Goal: Navigation & Orientation: Find specific page/section

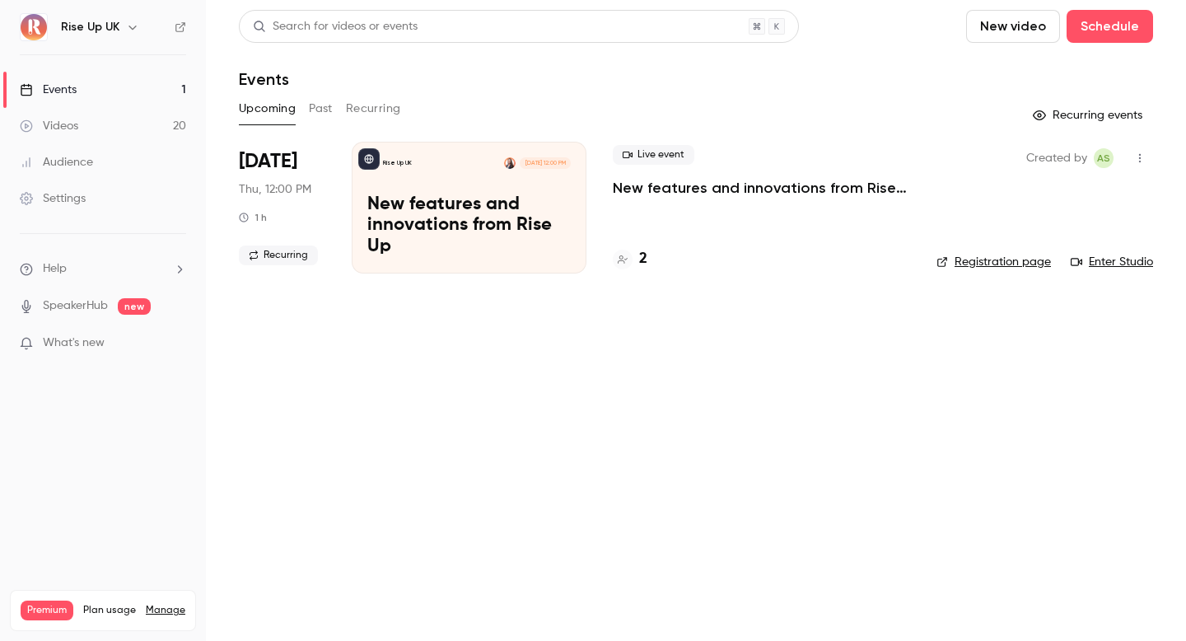
click at [123, 17] on div "Rise Up UK" at bounding box center [111, 27] width 100 height 20
click at [131, 17] on button "button" at bounding box center [133, 27] width 20 height 20
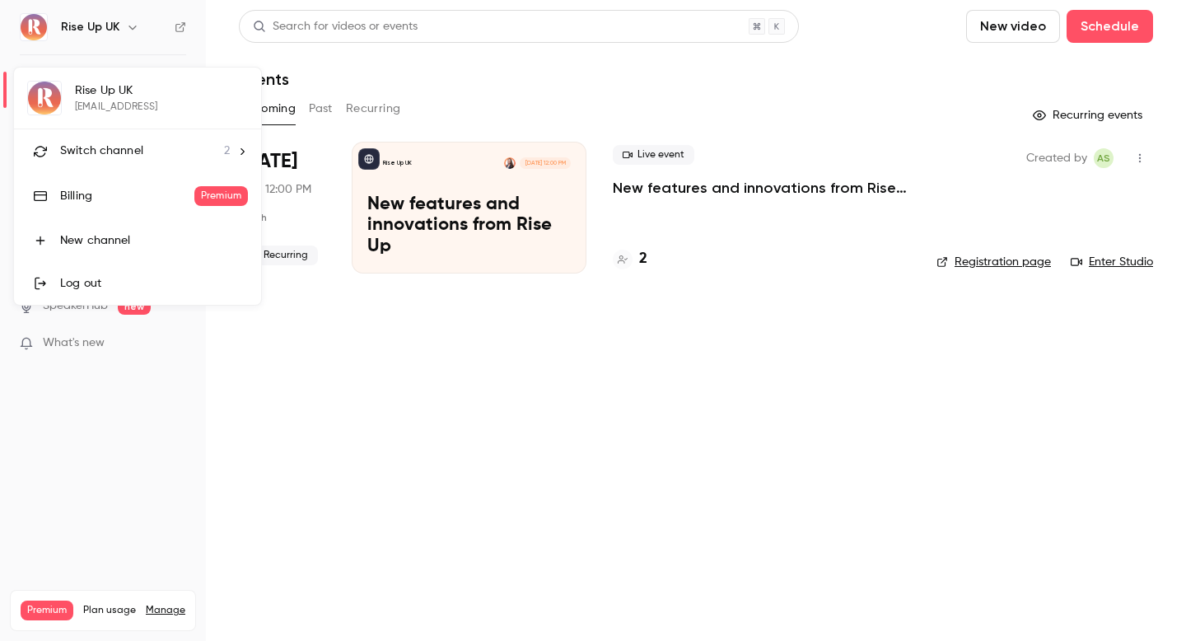
click at [152, 139] on li "Switch channel 2" at bounding box center [137, 151] width 247 height 44
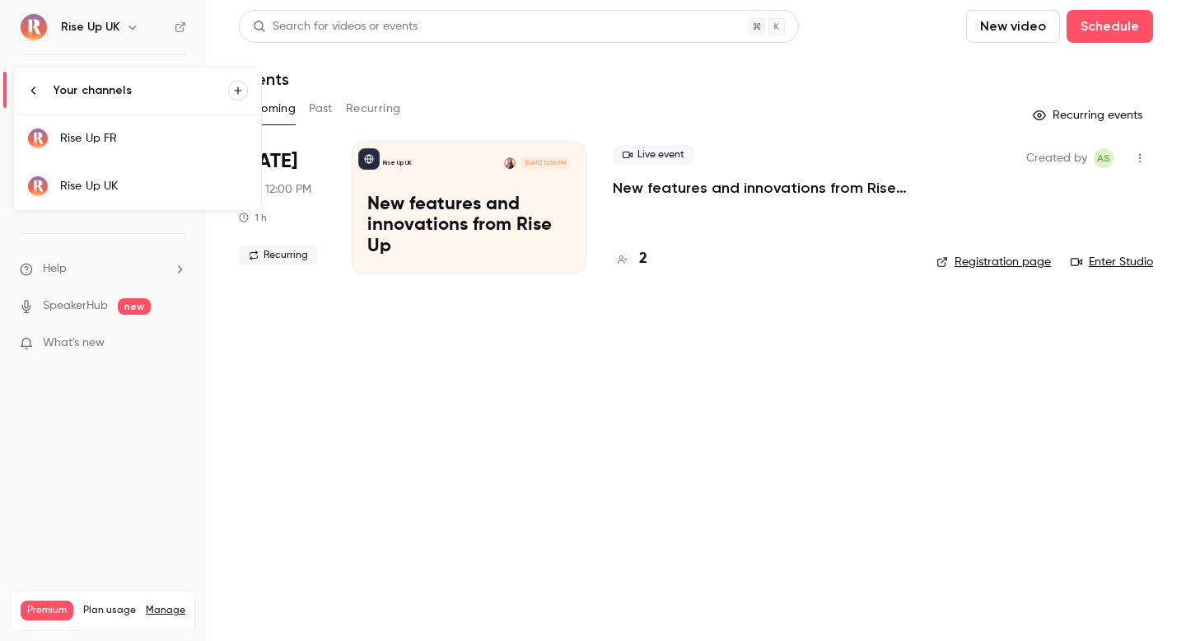
click at [133, 135] on div "Rise Up FR" at bounding box center [154, 138] width 188 height 16
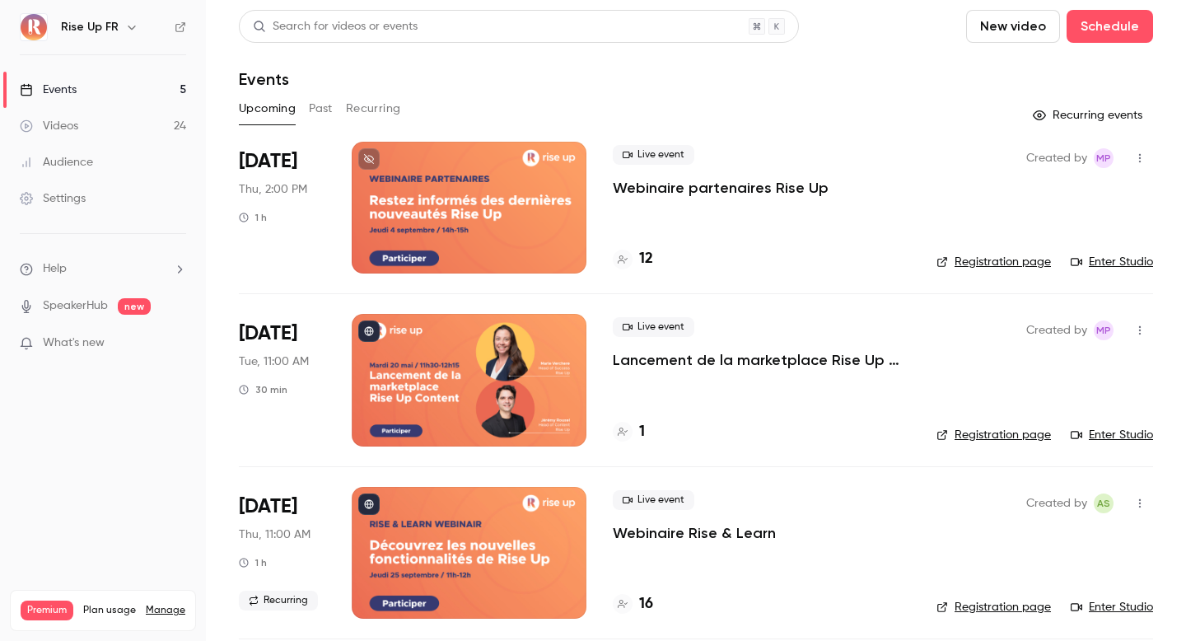
click at [511, 220] on div at bounding box center [469, 208] width 235 height 132
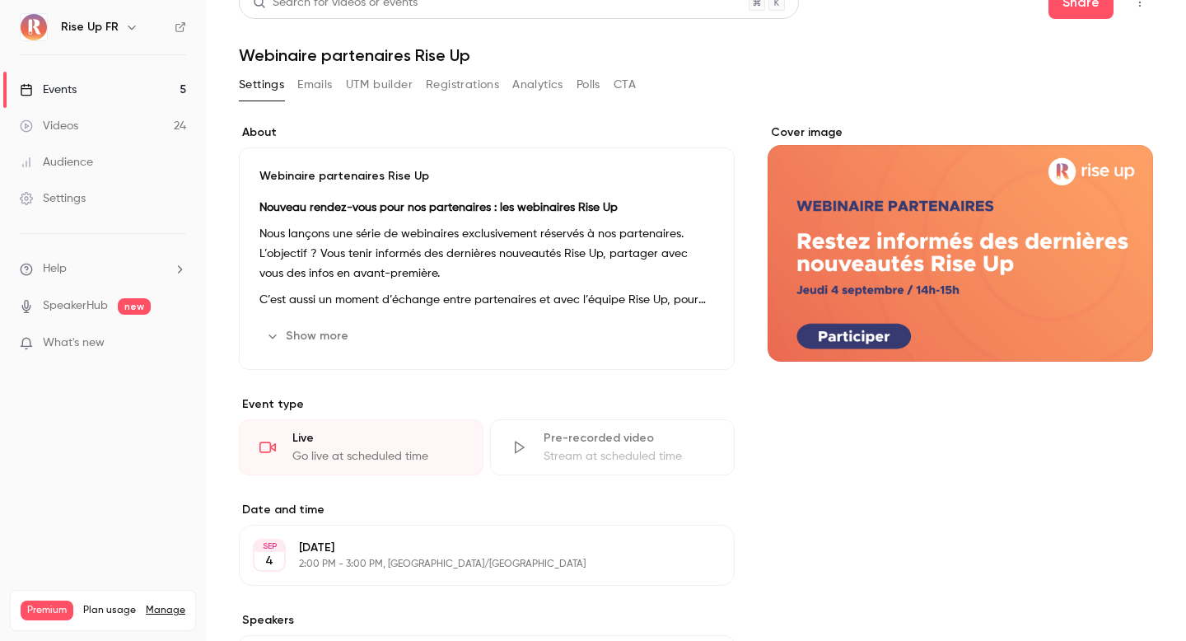
scroll to position [6, 0]
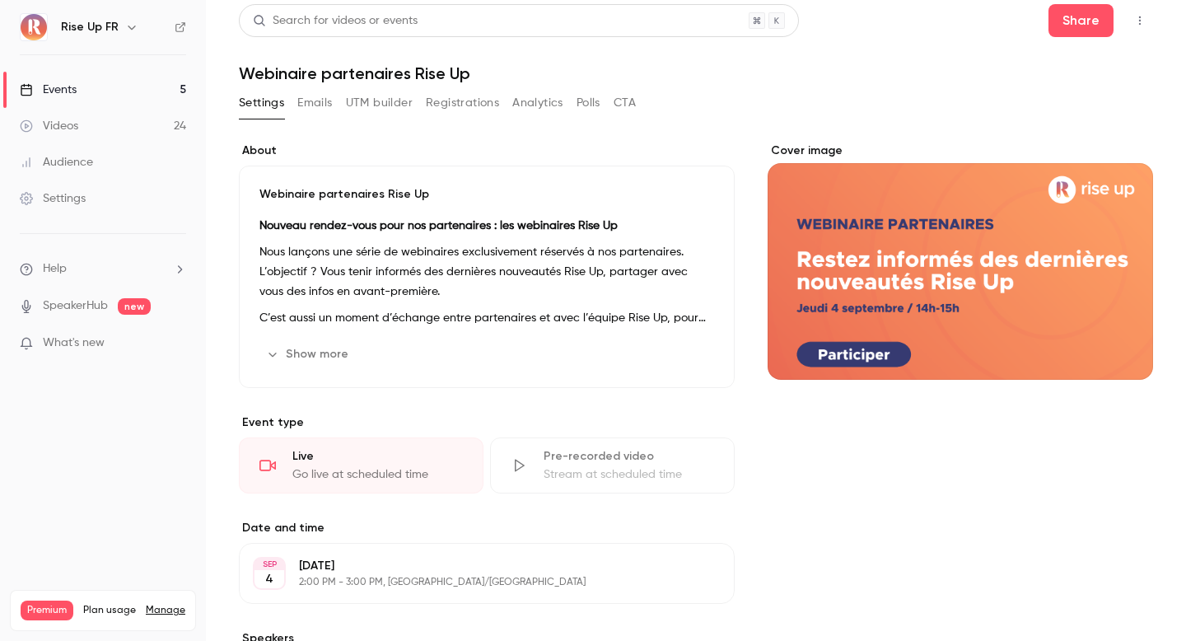
click at [165, 90] on link "Events 5" at bounding box center [103, 90] width 206 height 36
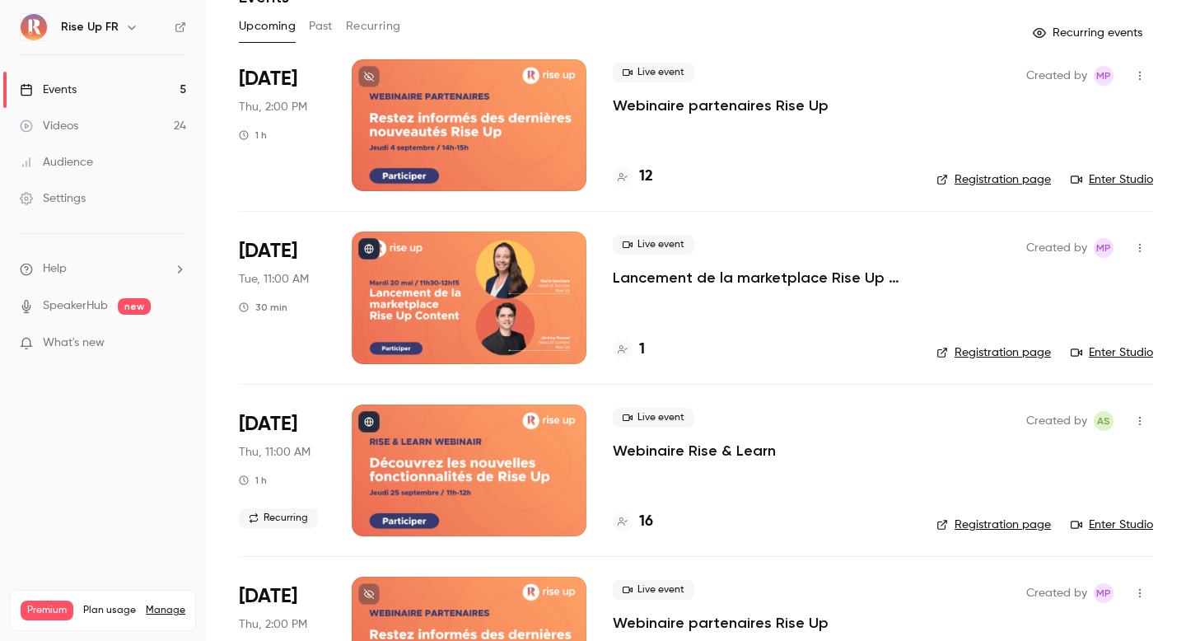
scroll to position [89, 0]
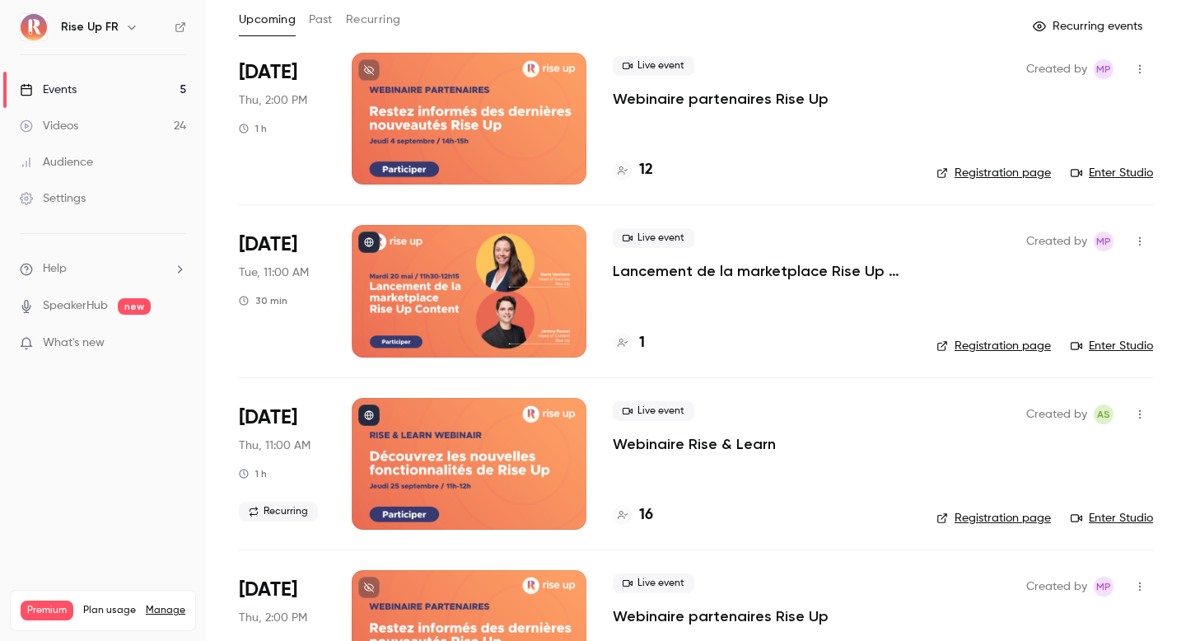
click at [512, 110] on div at bounding box center [469, 119] width 235 height 132
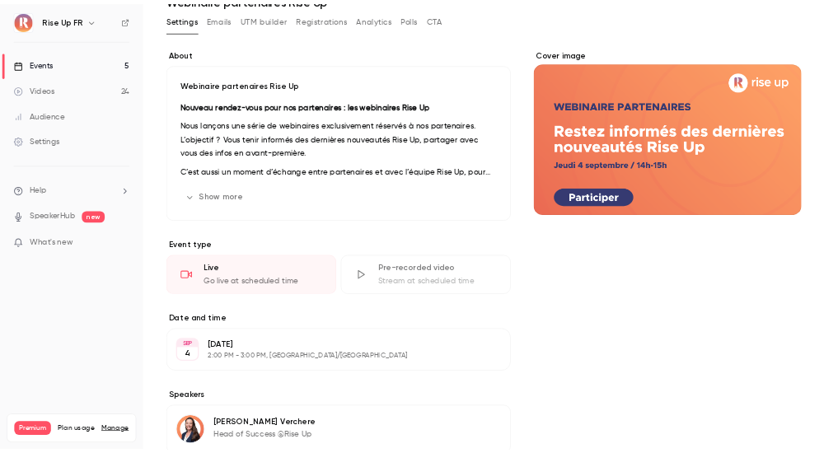
scroll to position [81, 0]
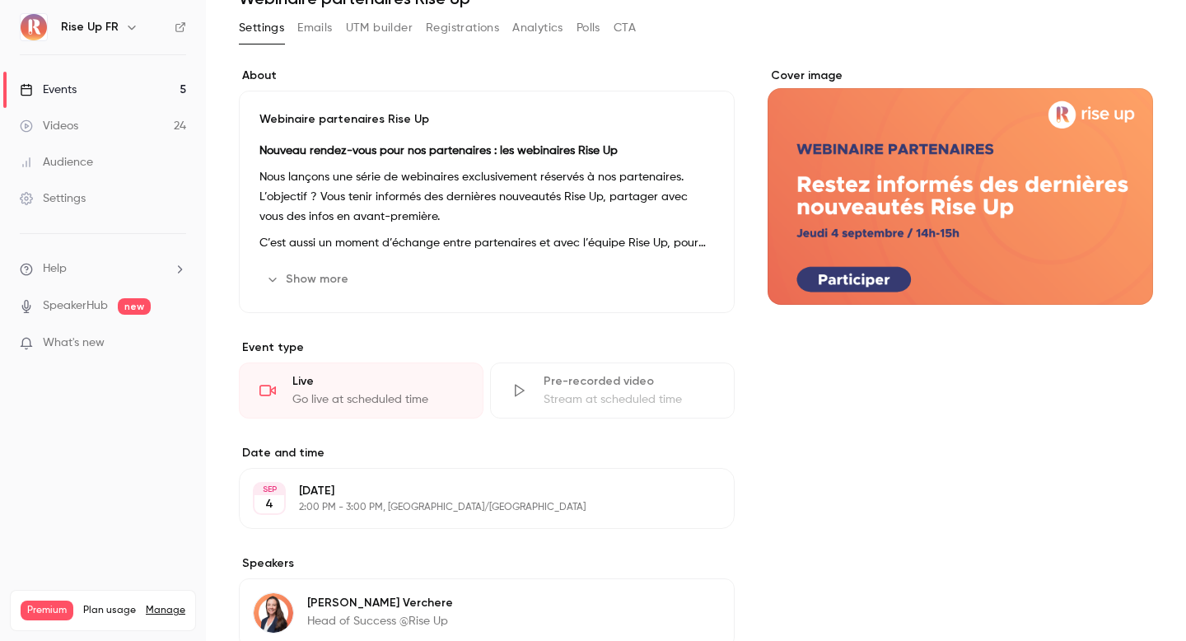
click at [329, 278] on button "Show more" at bounding box center [308, 279] width 99 height 26
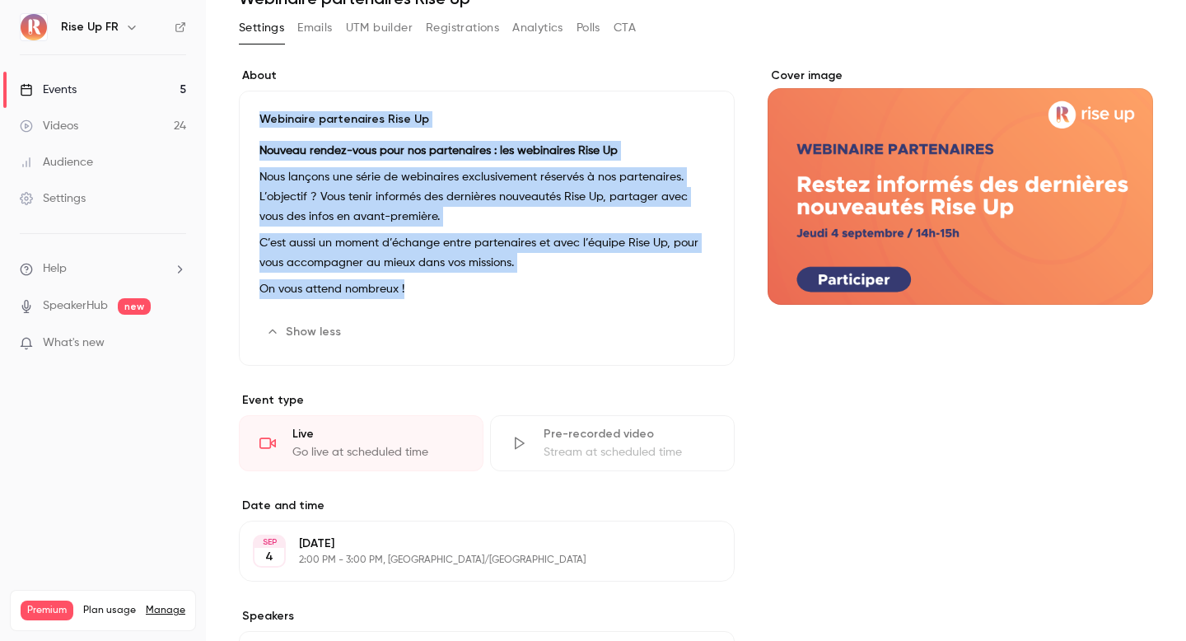
drag, startPoint x: 428, startPoint y: 292, endPoint x: 227, endPoint y: 110, distance: 271.2
click at [227, 110] on main "**********" at bounding box center [696, 320] width 980 height 641
copy div "Webinaire partenaires Rise Up Nouveau rendez-vous pour nos partenaires : les we…"
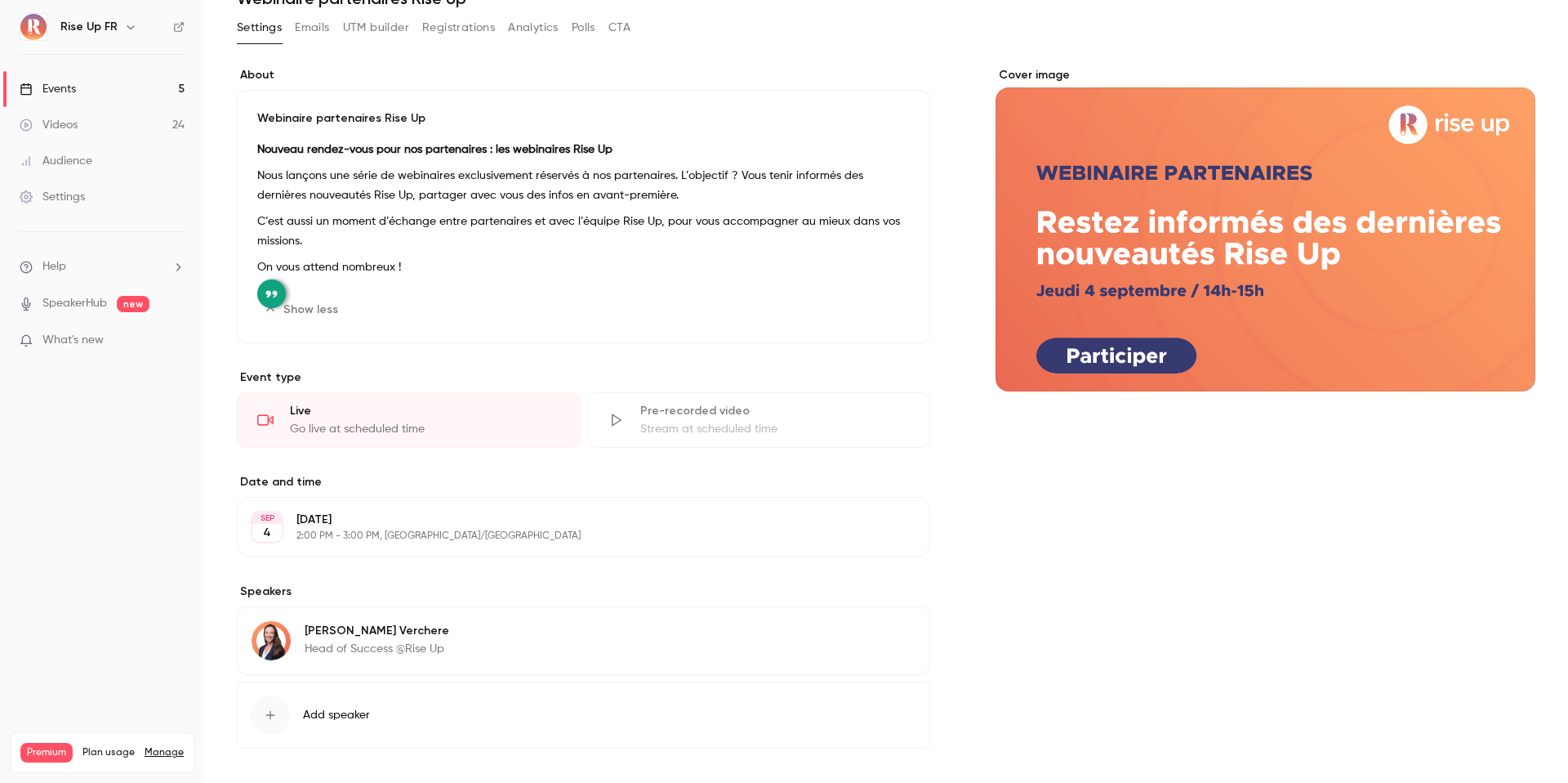
click at [532, 295] on div "Webinaire partenaires Rise Up Nouveau rendez-vous pour nos partenaires : les we…" at bounding box center [583, 216] width 693 height 253
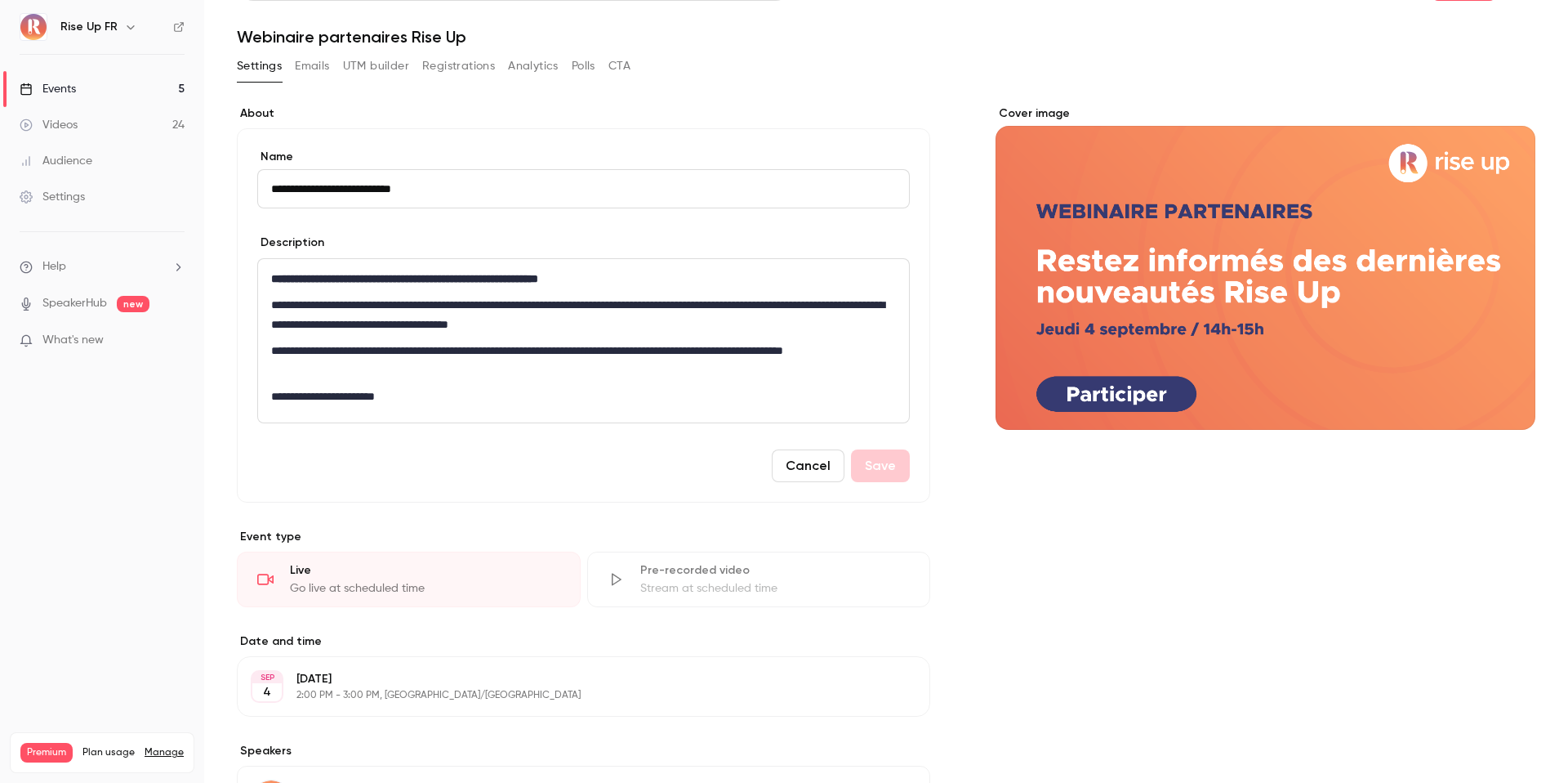
scroll to position [0, 0]
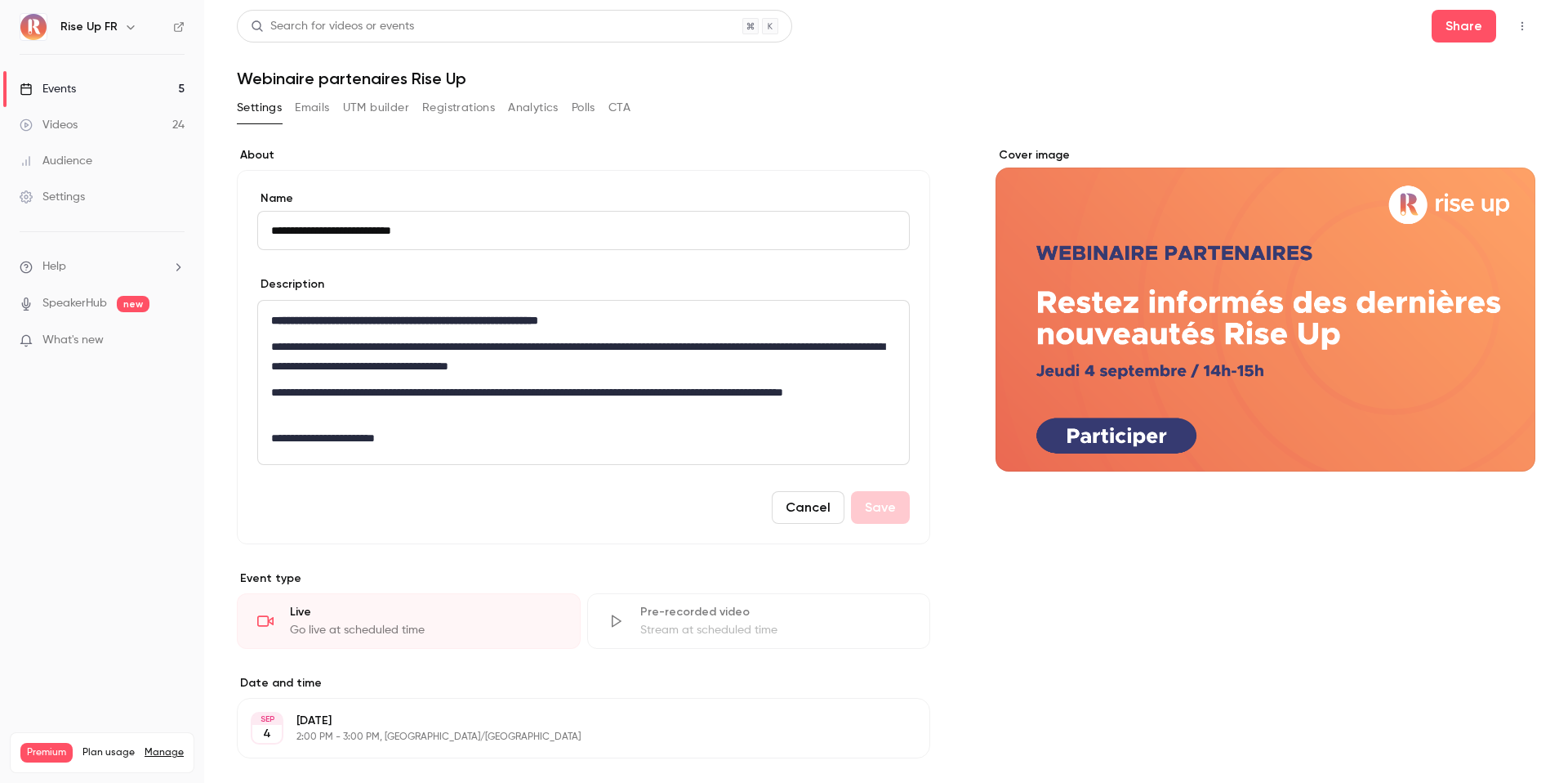
click at [262, 111] on button "Settings" at bounding box center [259, 108] width 45 height 26
click at [130, 126] on link "Videos 24" at bounding box center [102, 125] width 204 height 36
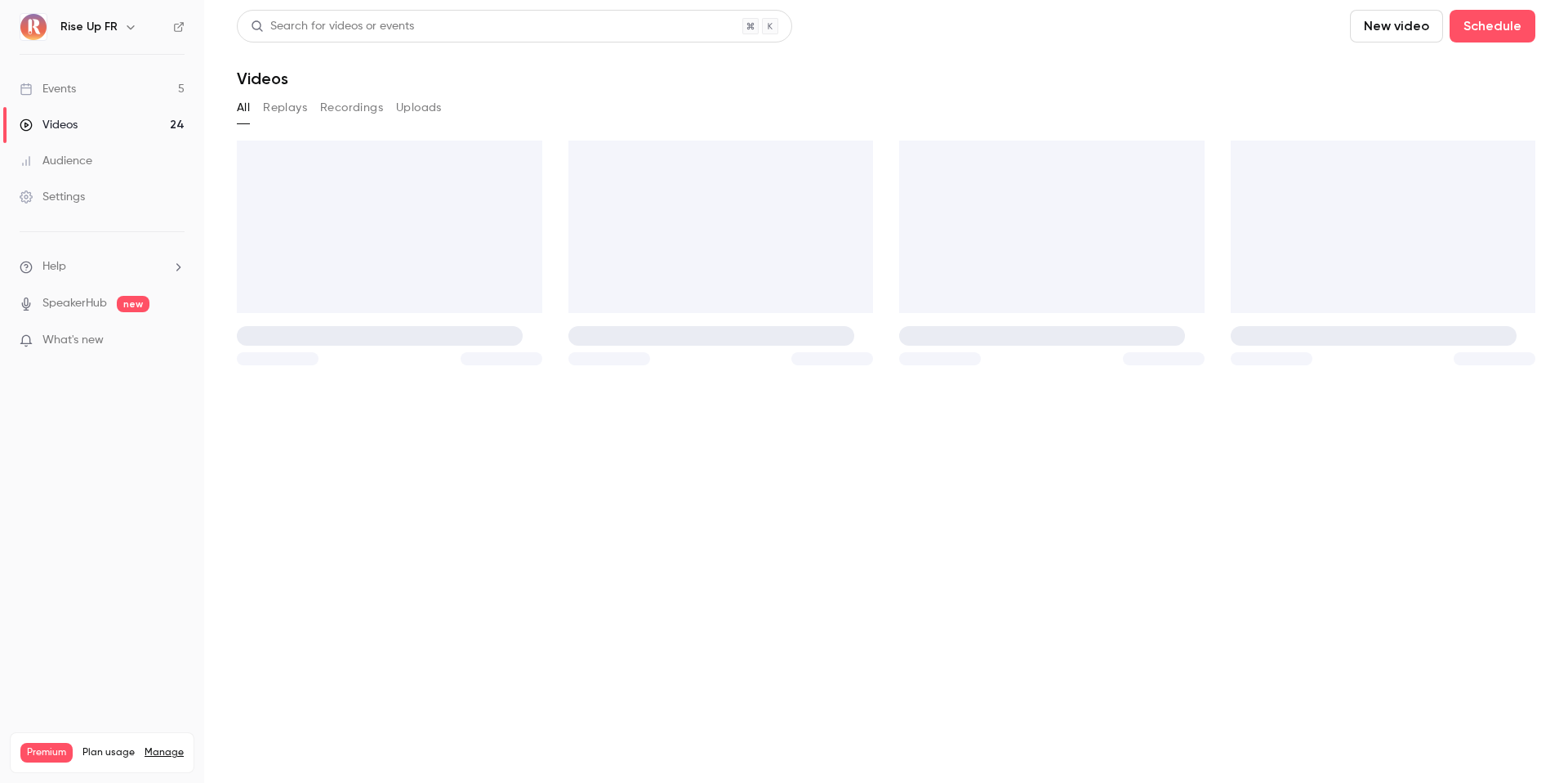
click at [126, 87] on link "Events 5" at bounding box center [102, 89] width 204 height 36
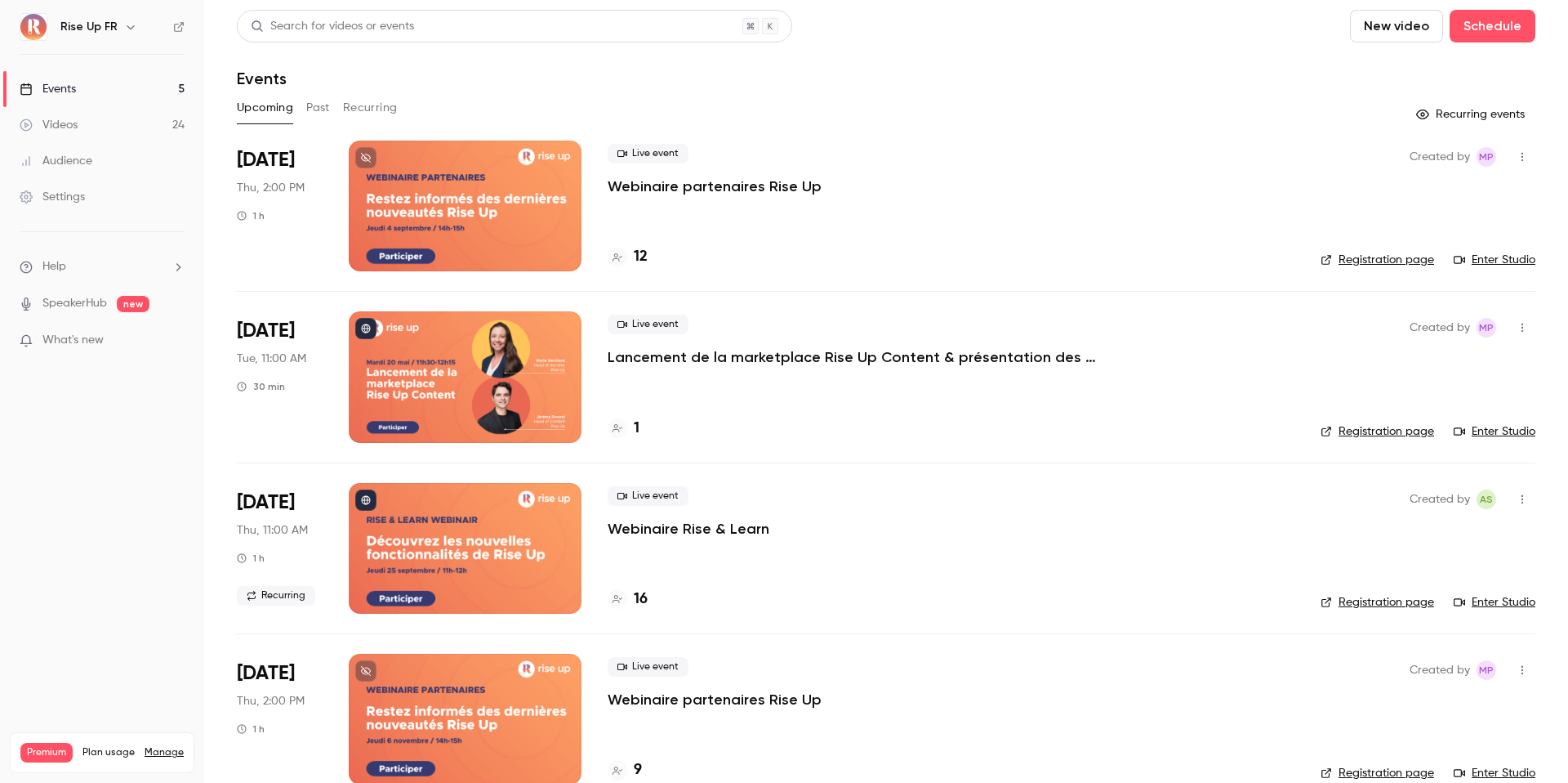
click at [126, 87] on link "Events 5" at bounding box center [102, 89] width 204 height 36
click at [1175, 257] on link "Registration page" at bounding box center [1378, 260] width 113 height 16
